Goal: Task Accomplishment & Management: Use online tool/utility

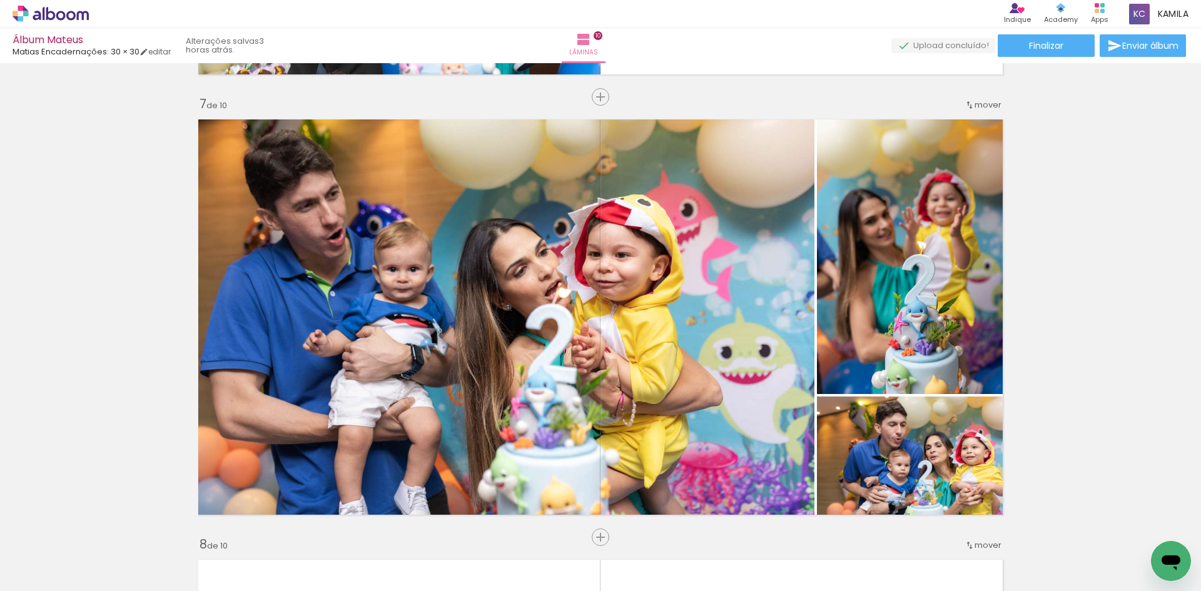
scroll to position [0, 3319]
